Goal: Task Accomplishment & Management: Use online tool/utility

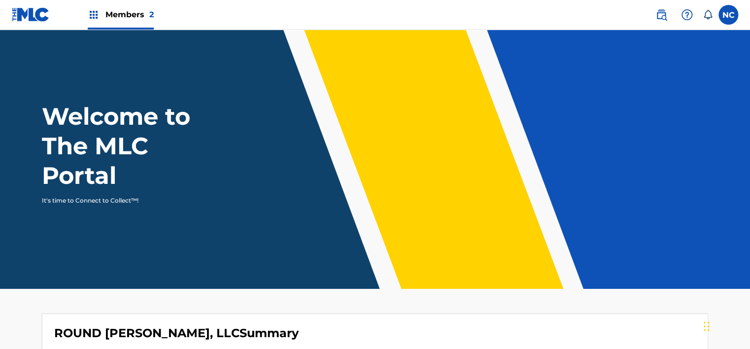
click at [669, 16] on link at bounding box center [662, 15] width 20 height 20
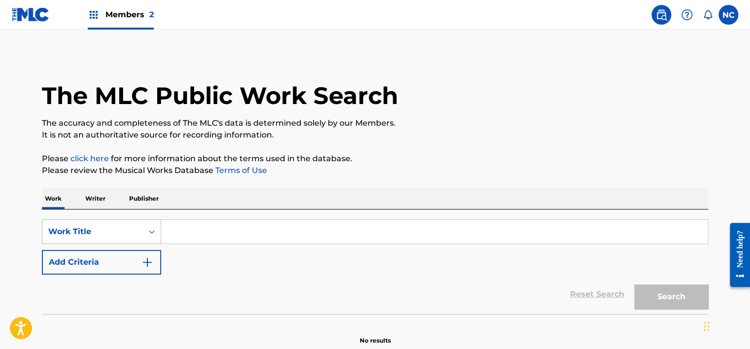
click at [80, 239] on div "Work Title" at bounding box center [101, 231] width 119 height 25
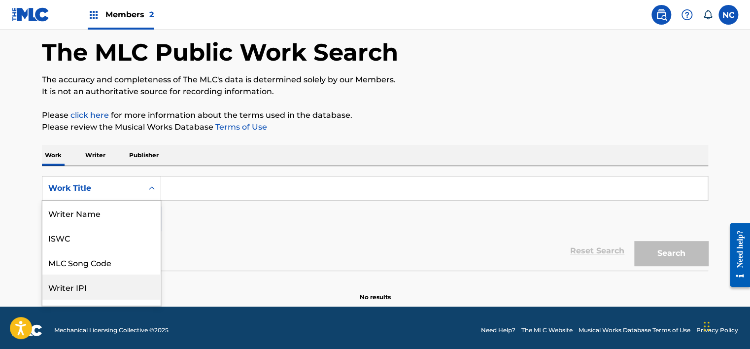
scroll to position [49, 0]
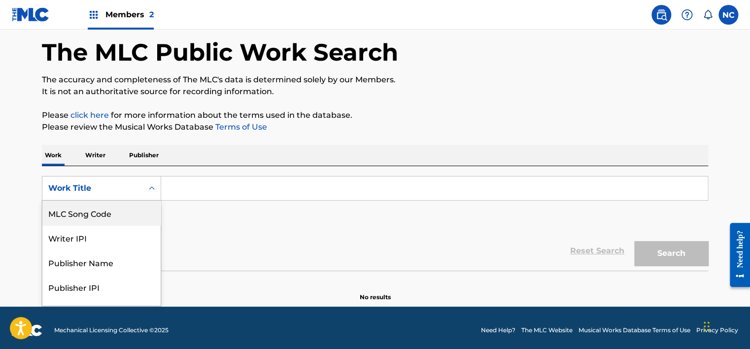
click at [111, 215] on div "MLC Song Code" at bounding box center [101, 213] width 118 height 25
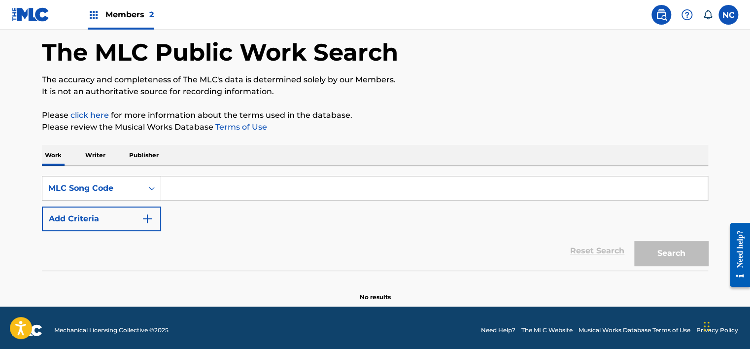
click at [223, 183] on input "Search Form" at bounding box center [434, 188] width 547 height 24
paste input "QV7IC1"
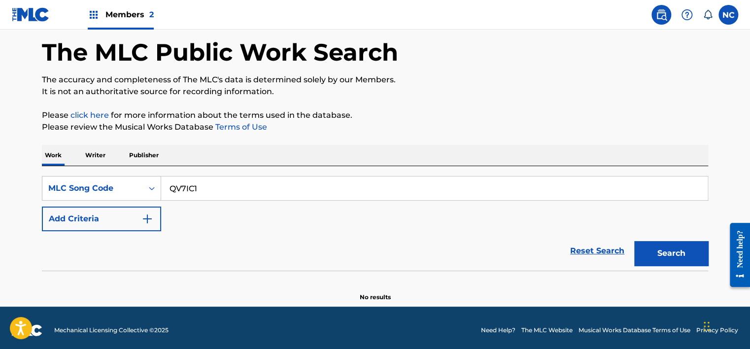
type input "QV7IC1"
click at [660, 258] on button "Search" at bounding box center [671, 253] width 74 height 25
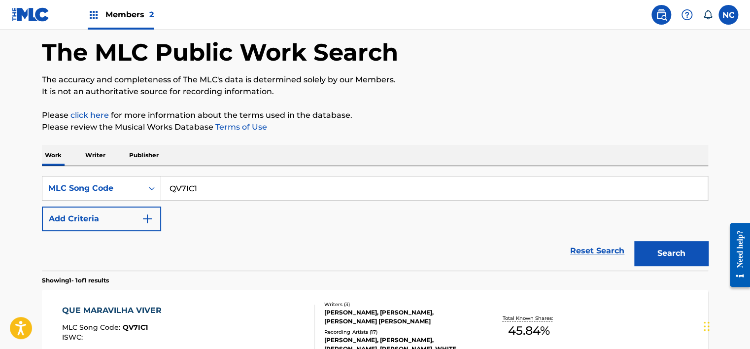
click at [422, 321] on div "[PERSON_NAME], [PERSON_NAME], [PERSON_NAME] [PERSON_NAME]" at bounding box center [398, 317] width 149 height 18
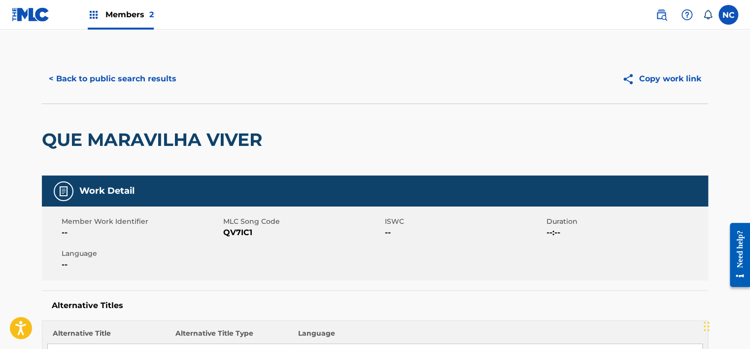
click at [144, 78] on button "< Back to public search results" at bounding box center [112, 79] width 141 height 25
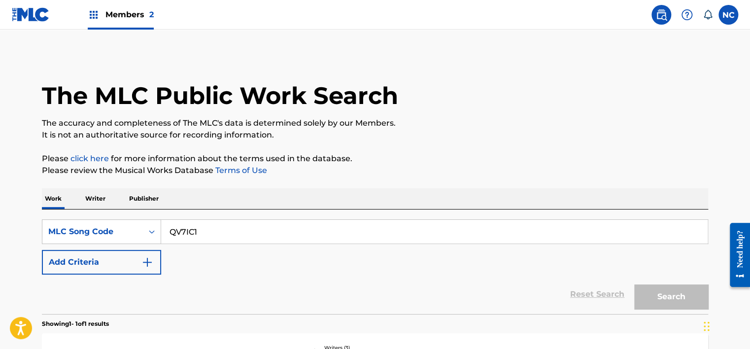
scroll to position [43, 0]
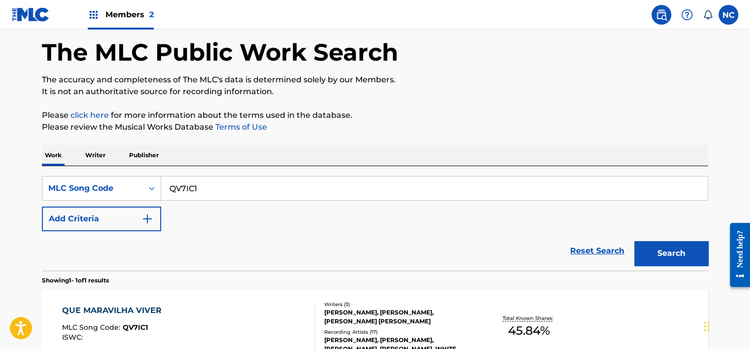
click at [22, 12] on img at bounding box center [31, 14] width 38 height 14
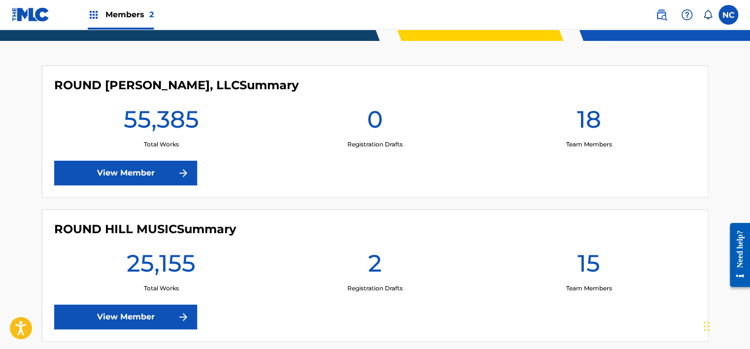
scroll to position [244, 0]
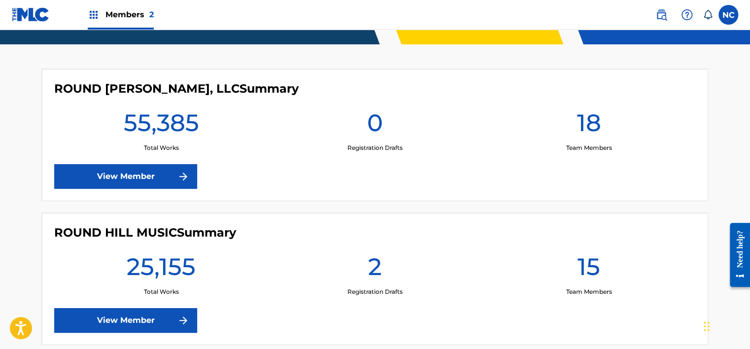
click at [135, 327] on link "View Member" at bounding box center [125, 320] width 143 height 25
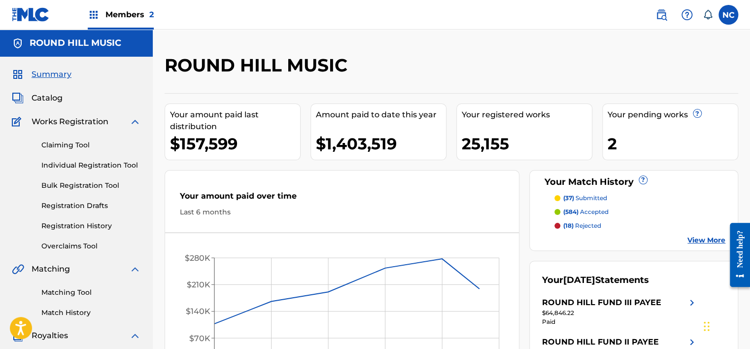
click at [50, 104] on div "Summary Catalog Works Registration Claiming Tool Individual Registration Tool B…" at bounding box center [76, 310] width 153 height 507
click at [45, 101] on span "Catalog" at bounding box center [47, 98] width 31 height 12
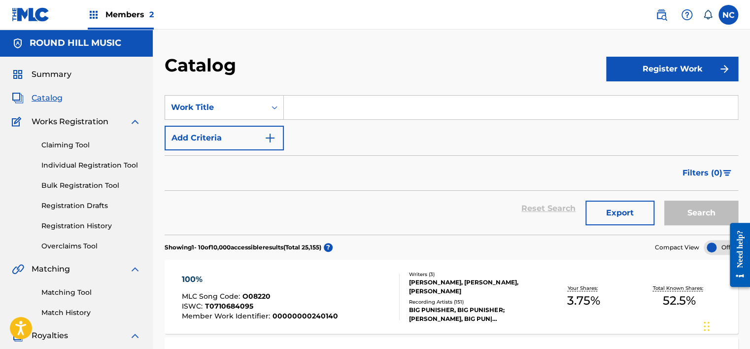
click at [331, 111] on input "Search Form" at bounding box center [511, 108] width 454 height 24
paste input "QV7IC1"
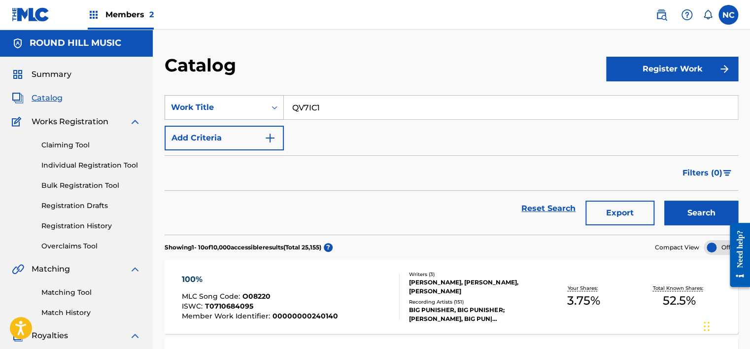
type input "QV7IC1"
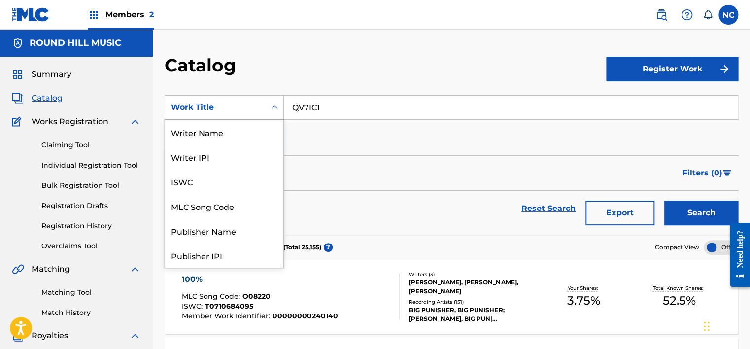
click at [230, 108] on div "Work Title" at bounding box center [215, 108] width 89 height 12
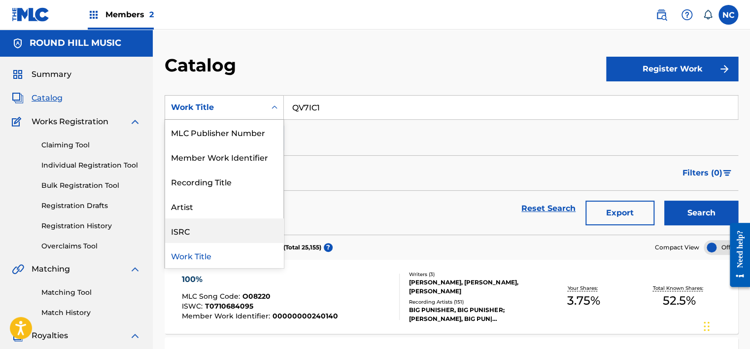
click at [207, 233] on div "ISRC" at bounding box center [224, 230] width 118 height 25
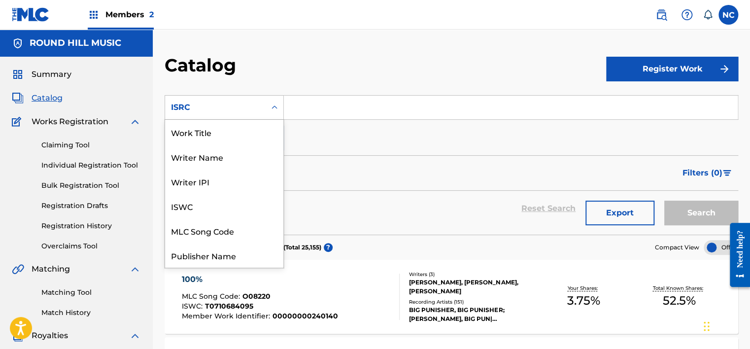
click at [253, 98] on div "ISRC" at bounding box center [215, 107] width 101 height 19
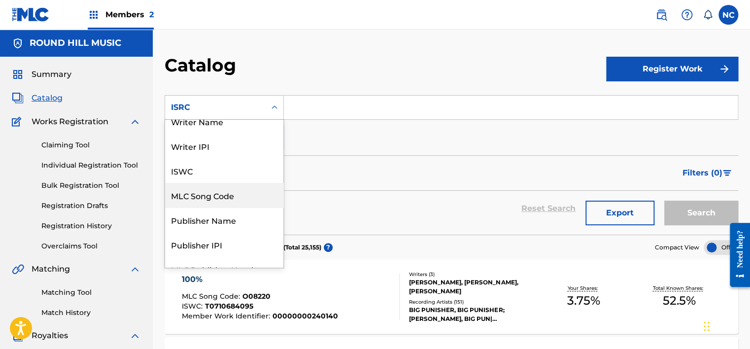
scroll to position [35, 0]
click at [203, 192] on div "MLC Song Code" at bounding box center [224, 195] width 118 height 25
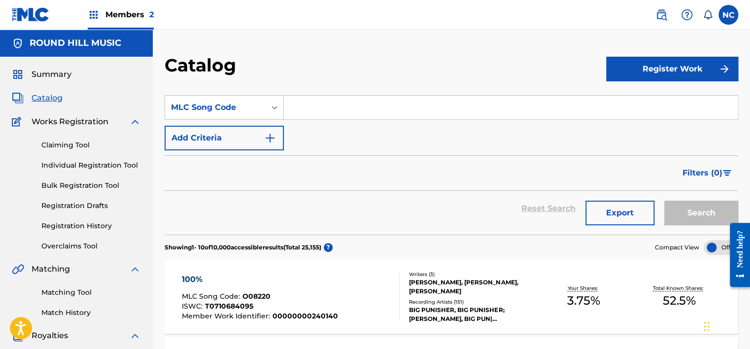
click at [345, 103] on input "Search Form" at bounding box center [511, 108] width 454 height 24
paste input "QV7IC1"
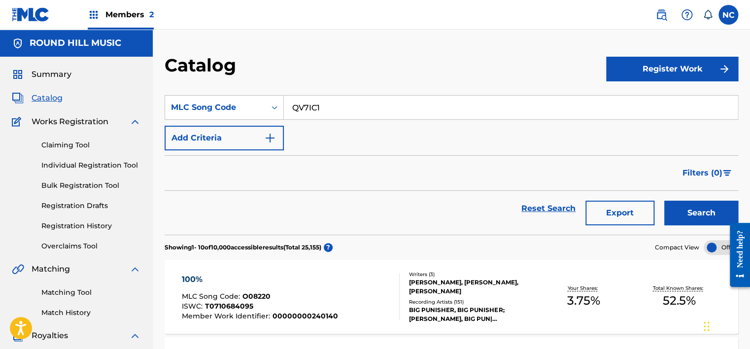
type input "QV7IC1"
click at [690, 213] on button "Search" at bounding box center [701, 213] width 74 height 25
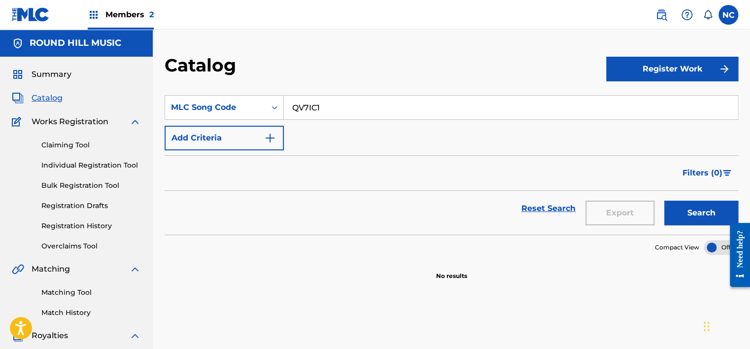
click at [690, 213] on button "Search" at bounding box center [701, 213] width 74 height 25
click at [690, 213] on div "Search" at bounding box center [698, 208] width 79 height 35
click at [690, 213] on button "Search" at bounding box center [701, 213] width 74 height 25
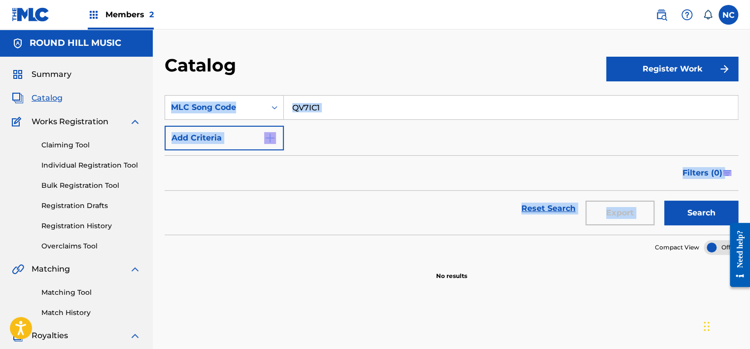
click at [690, 213] on div "Search" at bounding box center [698, 208] width 79 height 35
click at [690, 213] on button "Search" at bounding box center [701, 213] width 74 height 25
click at [74, 145] on link "Claiming Tool" at bounding box center [91, 145] width 100 height 10
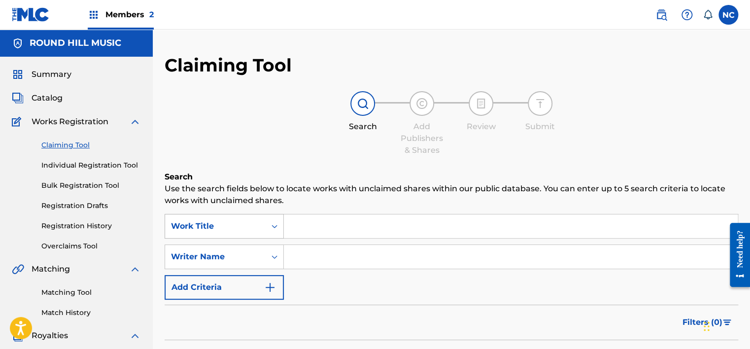
click at [251, 223] on div "Work Title" at bounding box center [224, 226] width 119 height 25
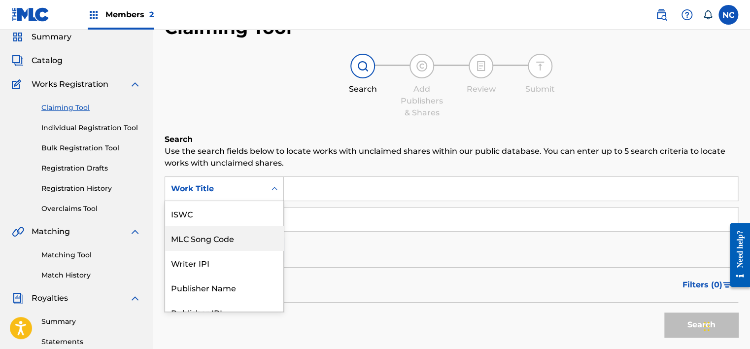
scroll to position [25, 0]
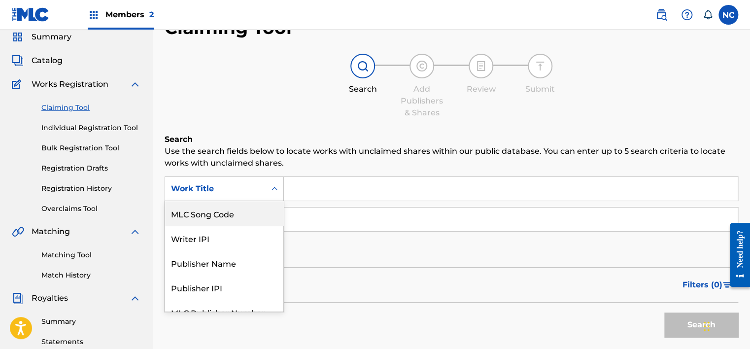
click at [231, 217] on div "MLC Song Code" at bounding box center [224, 213] width 118 height 25
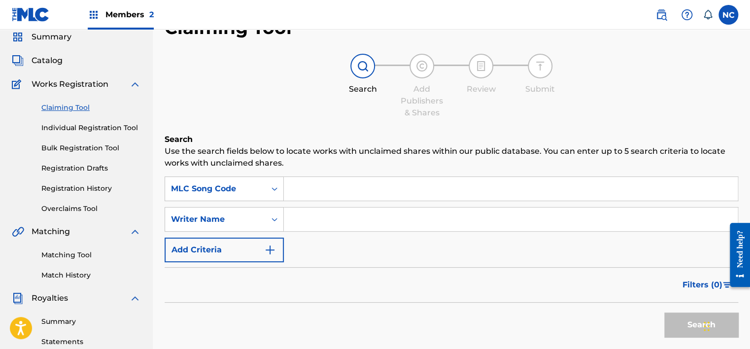
click at [337, 185] on input "Search Form" at bounding box center [511, 189] width 454 height 24
paste input "QV7IC1"
type input "QV7IC1"
click at [689, 320] on button "Search" at bounding box center [701, 324] width 74 height 25
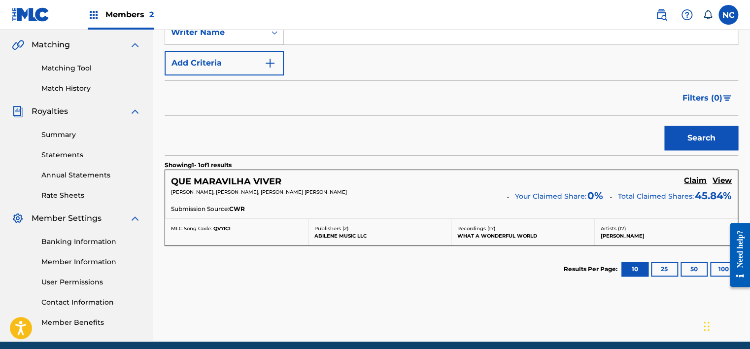
scroll to position [223, 0]
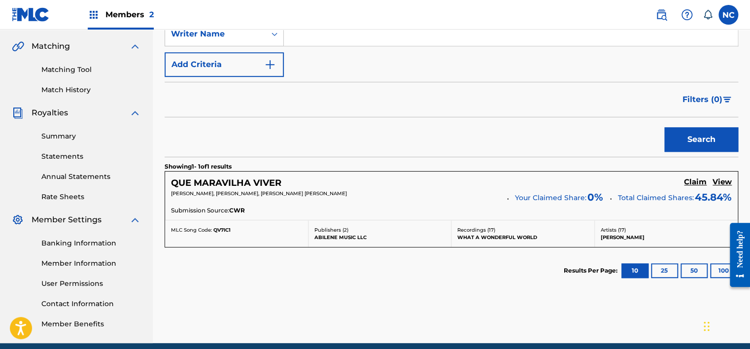
click at [240, 182] on h5 "QUE MARAVILHA VIVER" at bounding box center [226, 182] width 110 height 11
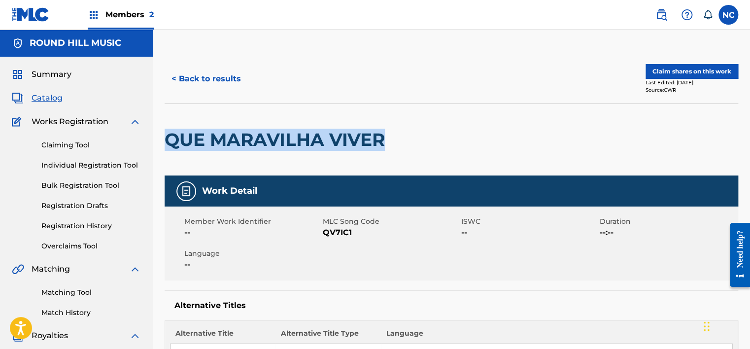
drag, startPoint x: 388, startPoint y: 134, endPoint x: 170, endPoint y: 141, distance: 219.0
click at [170, 141] on h2 "QUE MARAVILHA VIVER" at bounding box center [277, 140] width 225 height 22
copy h2 "QUE MARAVILHA VIVER"
